Goal: Browse casually

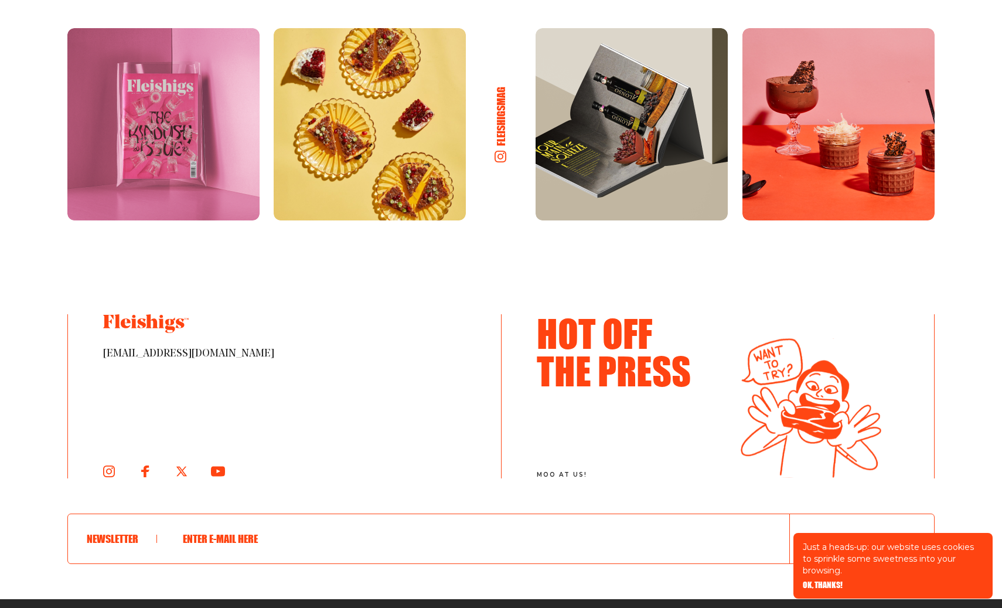
scroll to position [6309, 0]
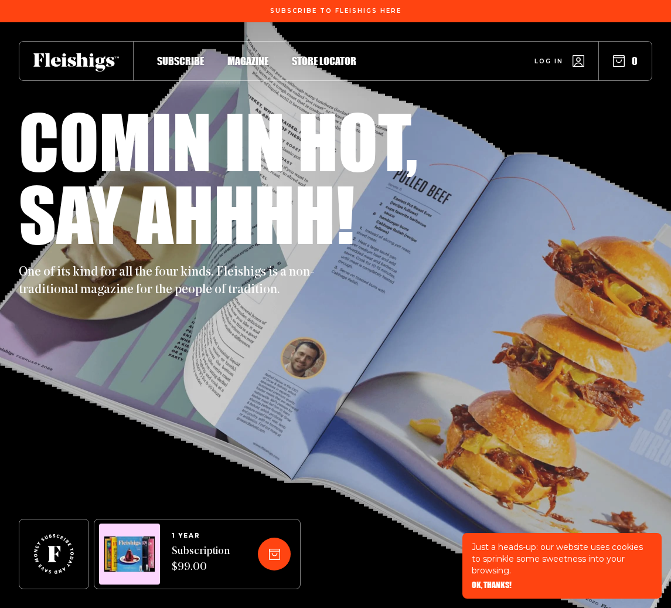
click at [434, 318] on div "Comin in hot, Say ahhhh! One of its kind for all the four kinds. Fleishigs is a…" at bounding box center [336, 315] width 634 height 586
